Goal: Task Accomplishment & Management: Manage account settings

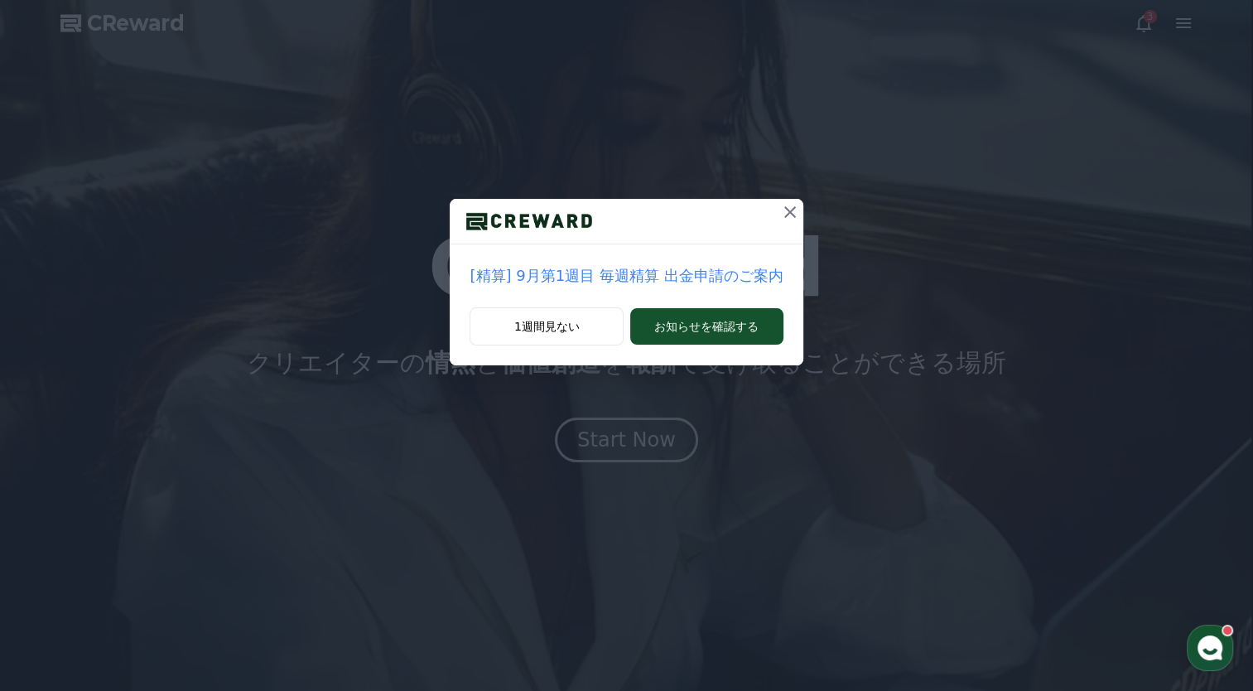
click at [609, 431] on div "[精算] 9月第1週目 毎週精算 出金申請のご案内 1週間見ない お知らせを確認する" at bounding box center [626, 345] width 1253 height 691
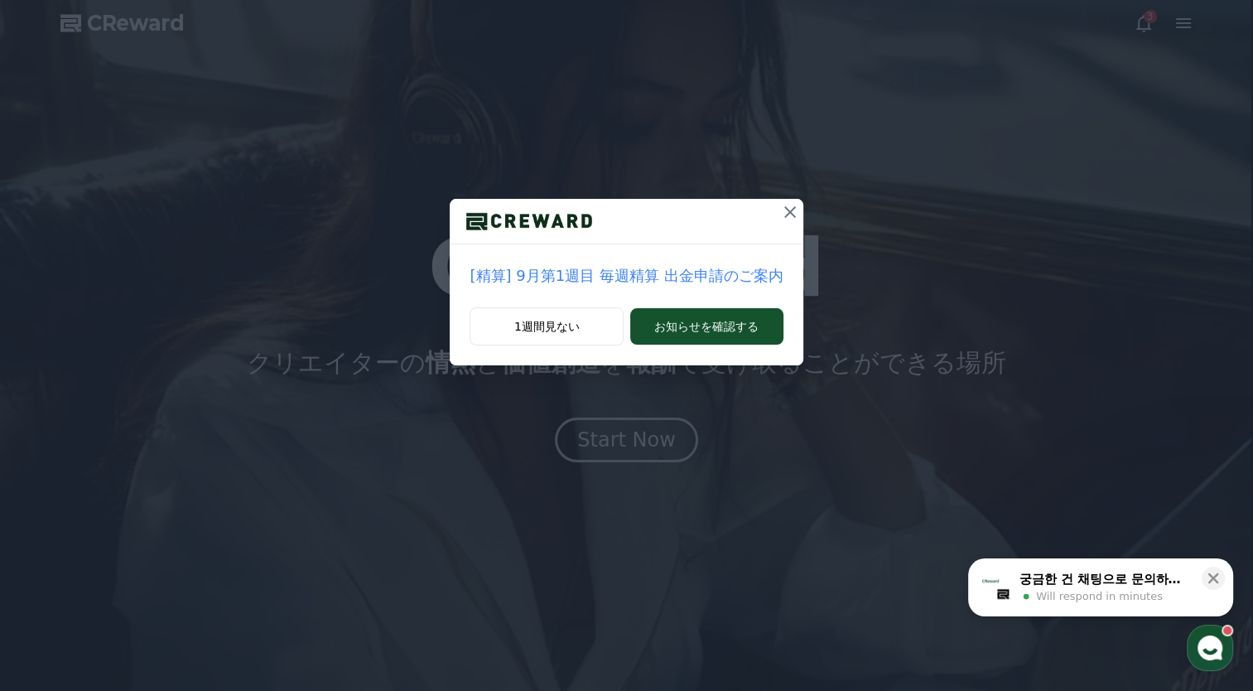
click at [613, 435] on div "[精算] 9月第1週目 毎週精算 出金申請のご案内 1週間見ない お知らせを確認する" at bounding box center [626, 345] width 1253 height 691
click at [790, 219] on icon at bounding box center [790, 212] width 20 height 20
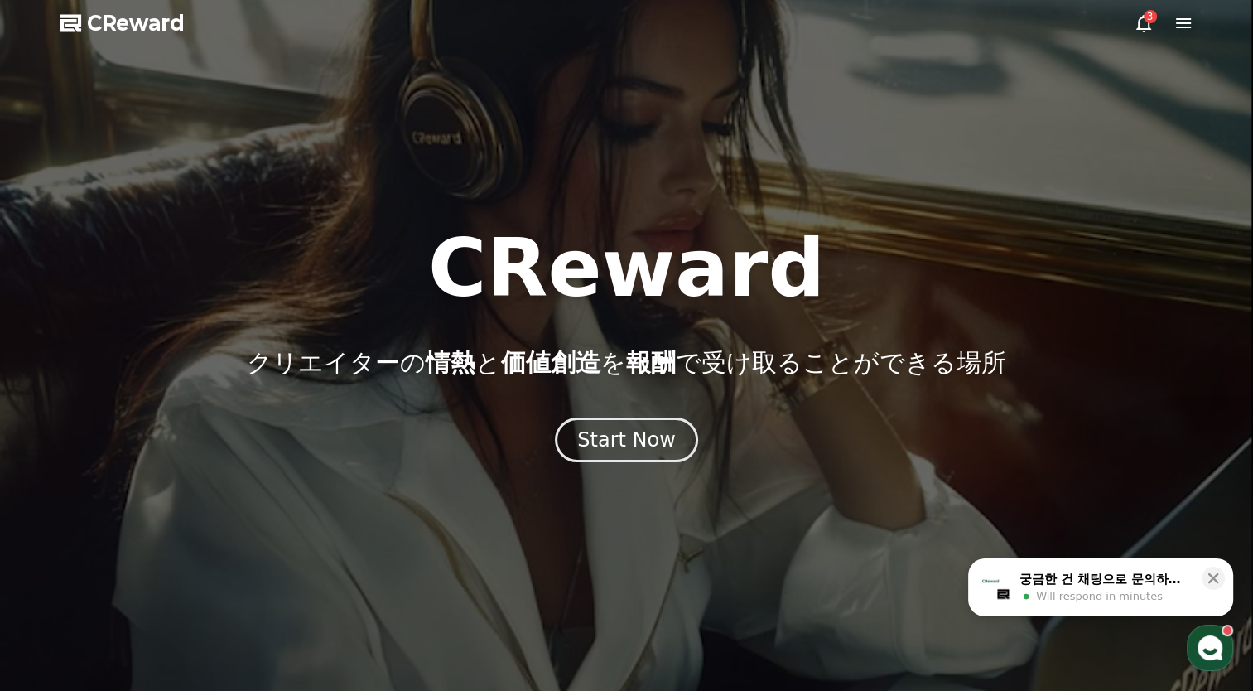
click at [786, 208] on div at bounding box center [626, 345] width 1253 height 691
click at [795, 211] on div at bounding box center [626, 345] width 1253 height 691
drag, startPoint x: 779, startPoint y: 212, endPoint x: 758, endPoint y: 223, distance: 23.3
click at [778, 213] on div at bounding box center [626, 345] width 1253 height 691
drag, startPoint x: 556, startPoint y: 349, endPoint x: 560, endPoint y: 337, distance: 12.3
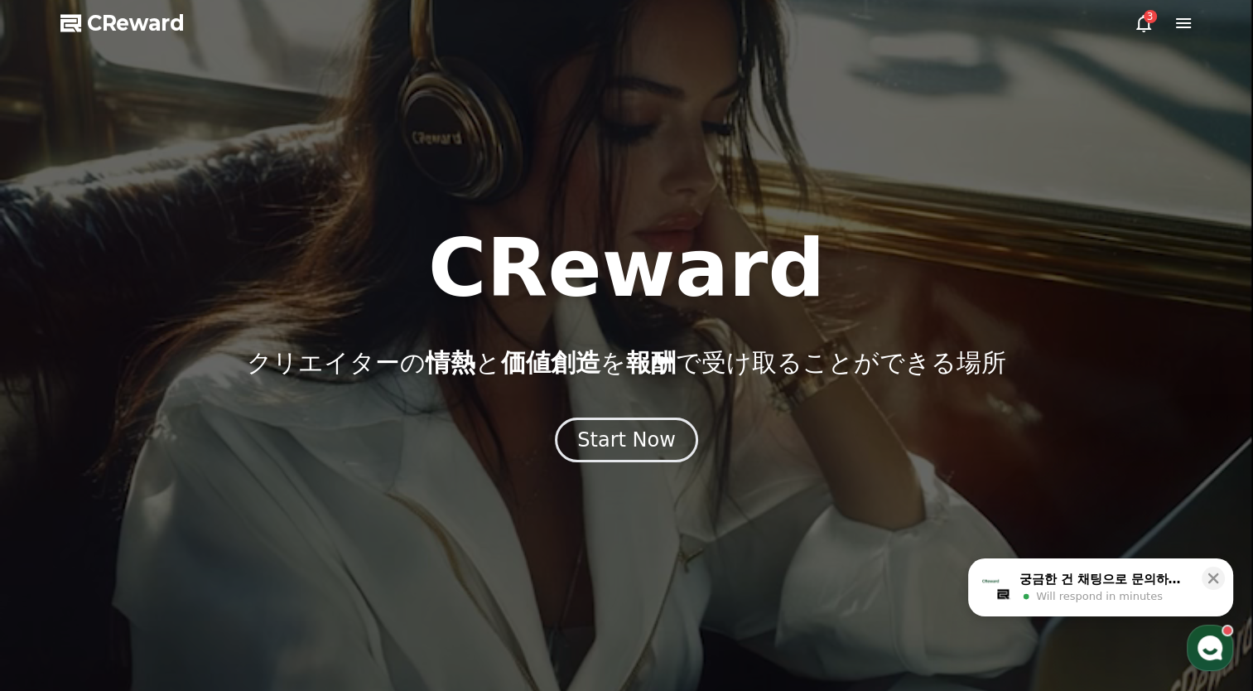
click at [558, 348] on span "価値創造" at bounding box center [550, 362] width 99 height 29
drag, startPoint x: 561, startPoint y: 335, endPoint x: 580, endPoint y: 304, distance: 36.1
click at [562, 334] on div "CReward クリエイターの 情熱 と 価値創造 を 報酬 で受け取ることができる場所" at bounding box center [626, 303] width 1253 height 149
click at [577, 326] on div "CReward クリエイターの 情熱 と 価値創造 を 報酬 で受け取ることができる場所" at bounding box center [626, 303] width 1253 height 149
drag, startPoint x: 595, startPoint y: 320, endPoint x: 758, endPoint y: 229, distance: 186.8
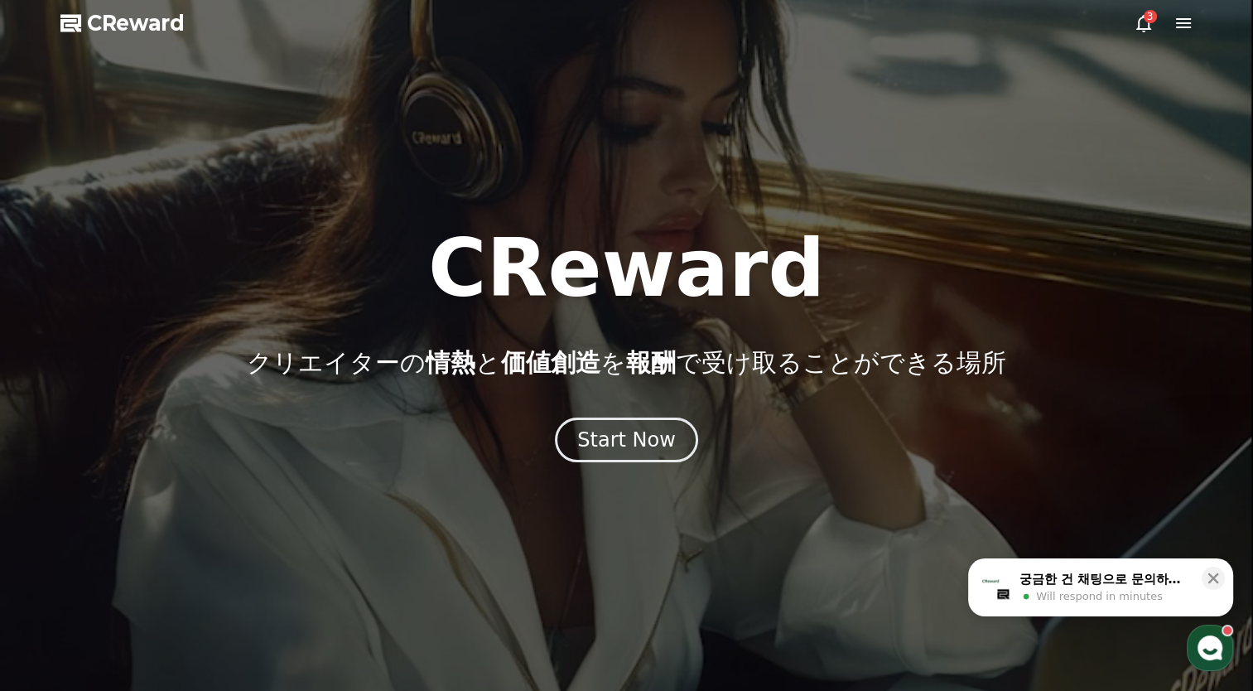
click at [609, 308] on h1 "CReward" at bounding box center [626, 268] width 397 height 79
drag, startPoint x: 782, startPoint y: 217, endPoint x: 787, endPoint y: 206, distance: 12.2
click at [787, 211] on div "CReward クリエイターの 情熱 と 価値創造 を 報酬 で受け取ることができる場所 Start Now" at bounding box center [626, 368] width 1253 height 644
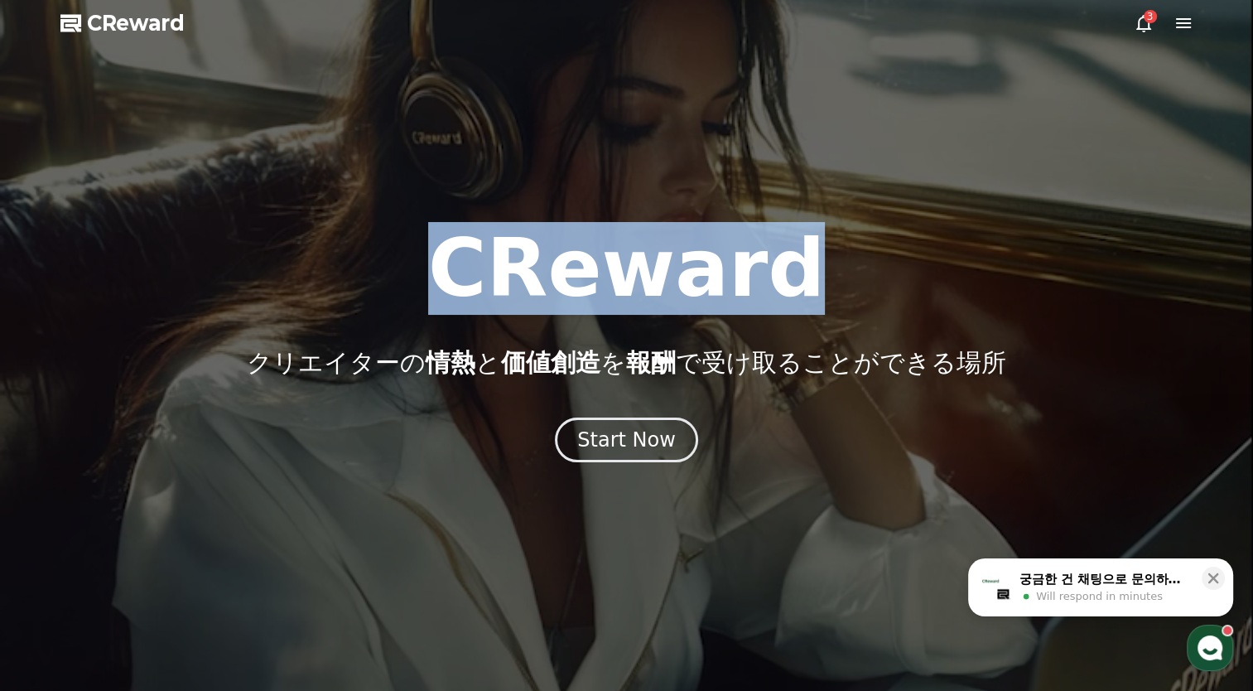
click at [787, 206] on div at bounding box center [626, 345] width 1253 height 691
click at [785, 206] on div at bounding box center [626, 345] width 1253 height 691
click at [783, 209] on div at bounding box center [626, 345] width 1253 height 691
click at [782, 209] on div at bounding box center [626, 345] width 1253 height 691
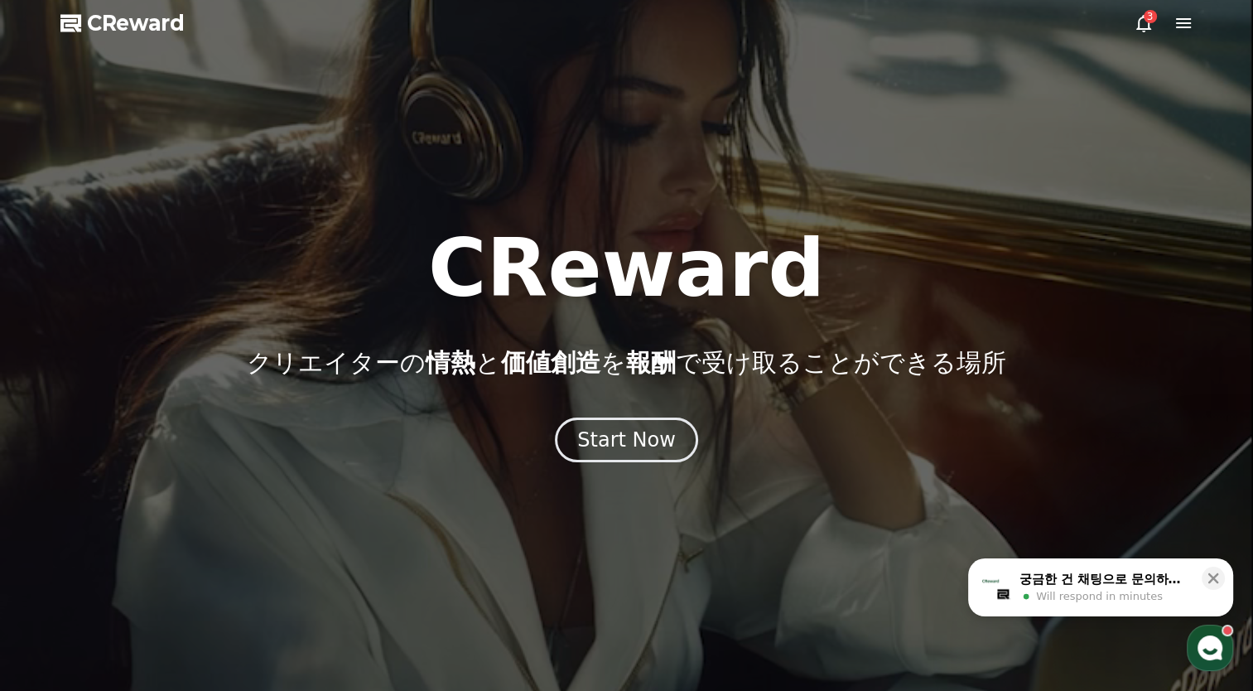
click at [782, 210] on div at bounding box center [626, 345] width 1253 height 691
click at [603, 436] on div "Start Now" at bounding box center [626, 440] width 103 height 28
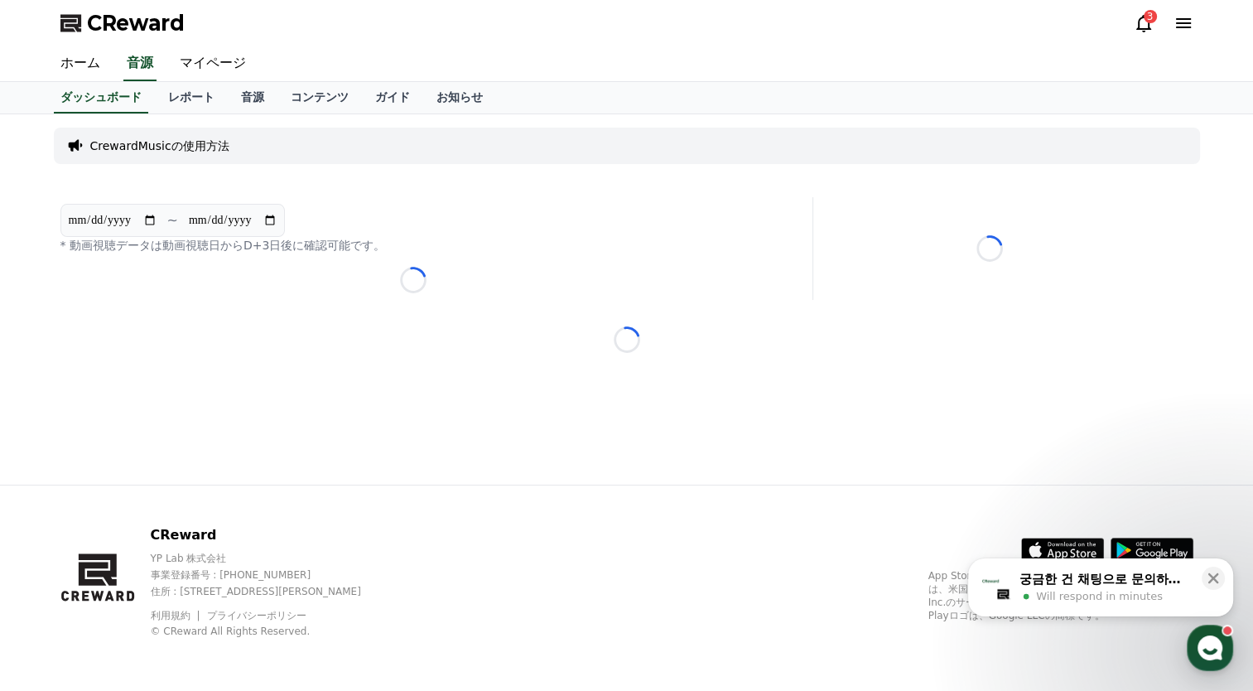
click at [603, 436] on div "**********" at bounding box center [626, 299] width 1159 height 370
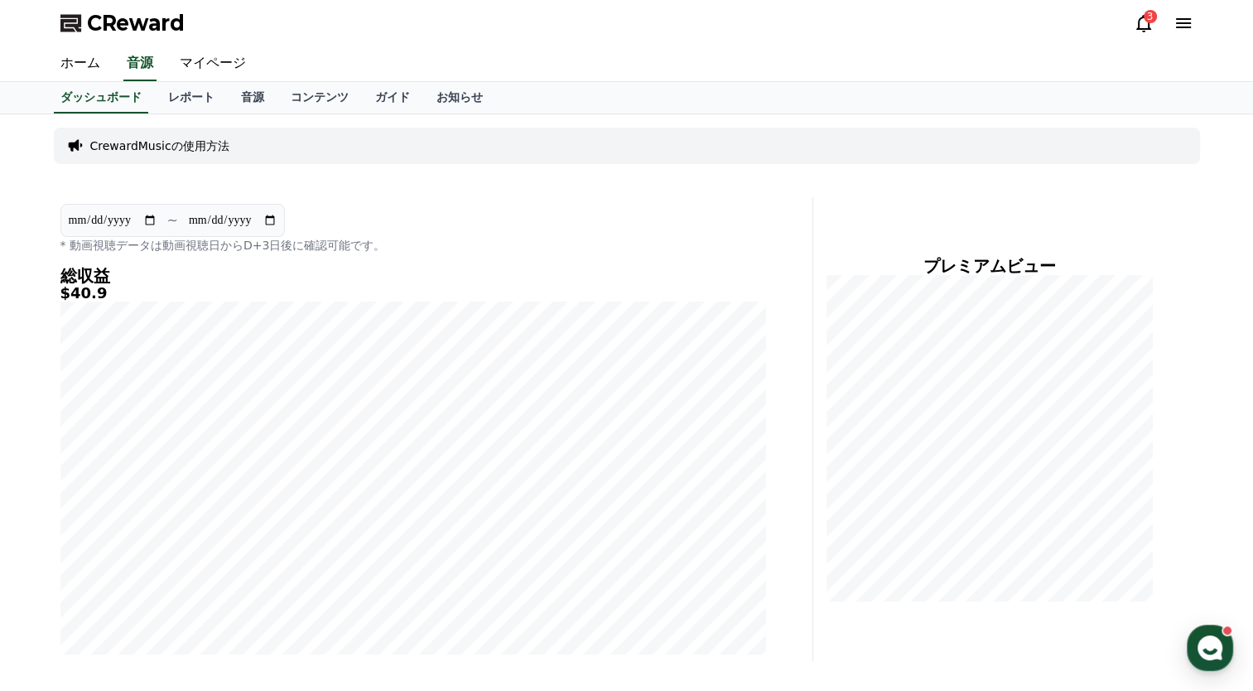
click at [664, 223] on div "**********" at bounding box center [412, 229] width 705 height 50
click at [277, 97] on link "コンテンツ" at bounding box center [319, 97] width 84 height 31
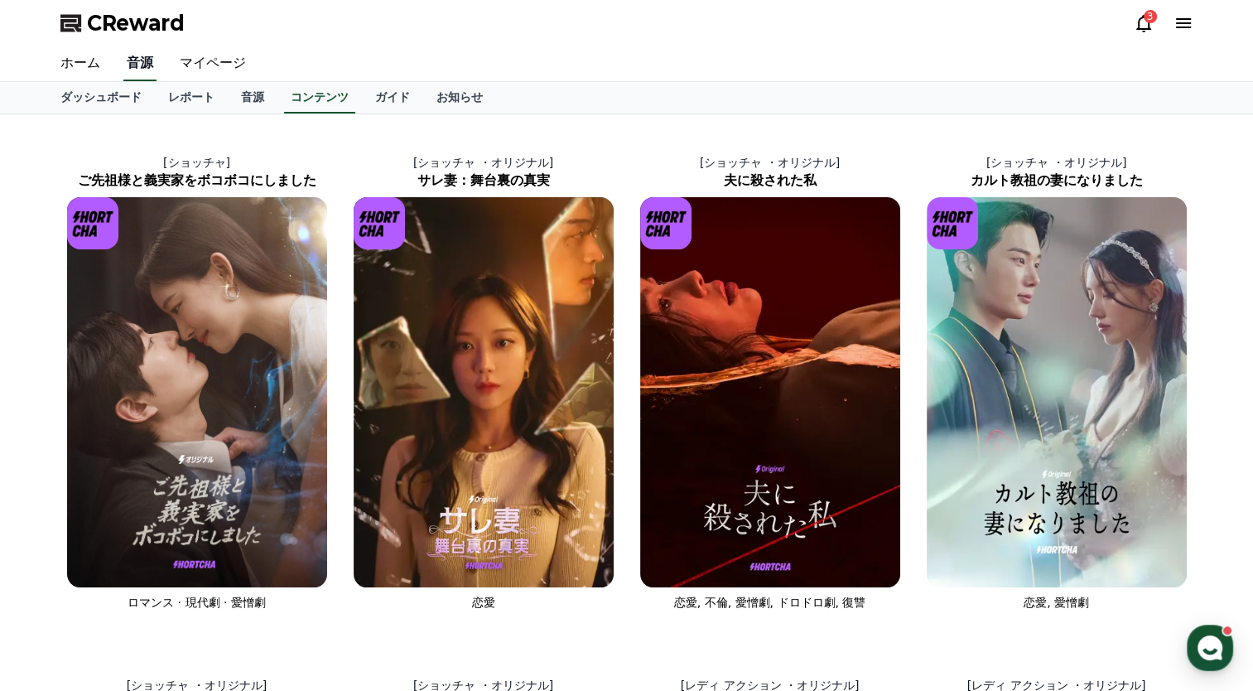
click at [142, 65] on link "音源" at bounding box center [139, 63] width 33 height 35
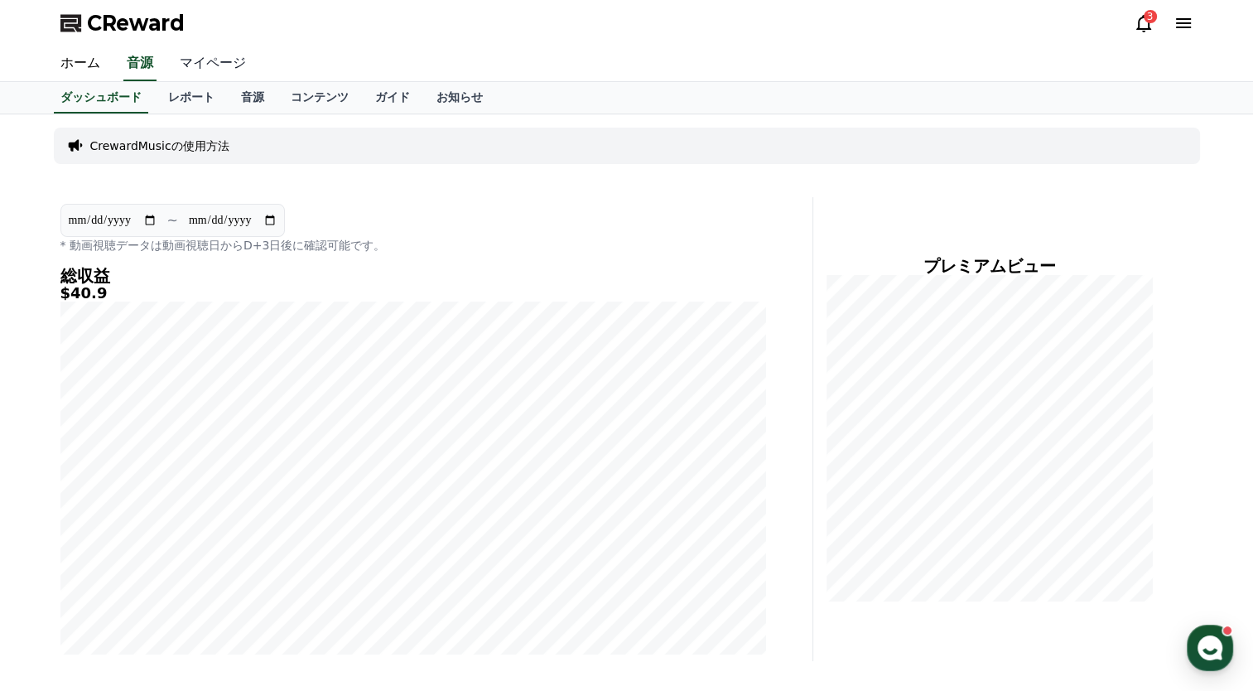
click at [216, 70] on link "マイページ" at bounding box center [212, 63] width 93 height 35
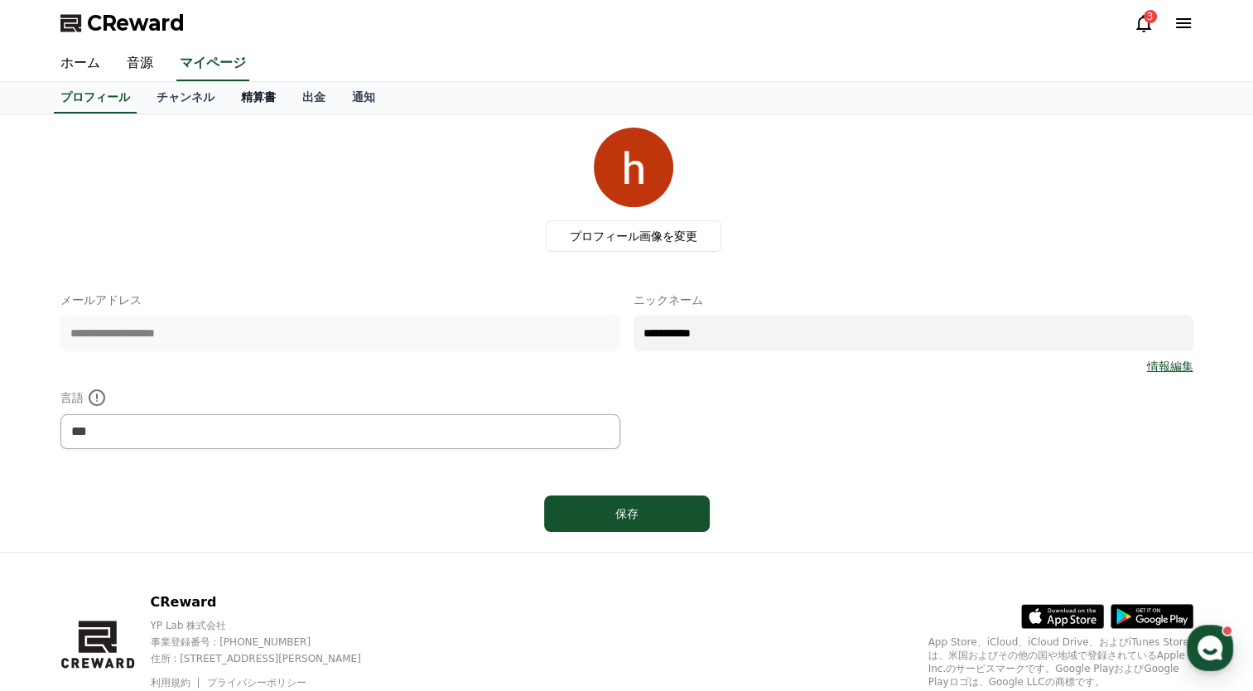
click at [230, 95] on link "精算書" at bounding box center [258, 97] width 61 height 31
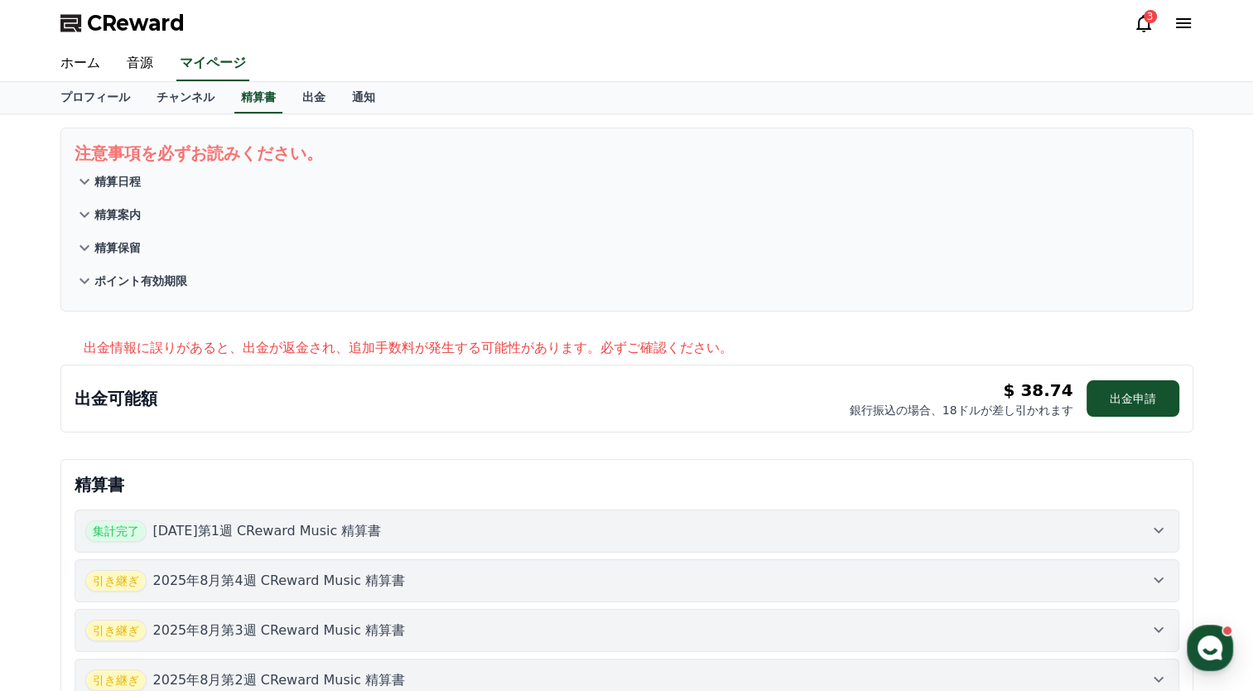
click at [768, 524] on div "集計完了 [DATE]第1週 CReward Music 精算書" at bounding box center [626, 531] width 1083 height 22
